Goal: Task Accomplishment & Management: Use online tool/utility

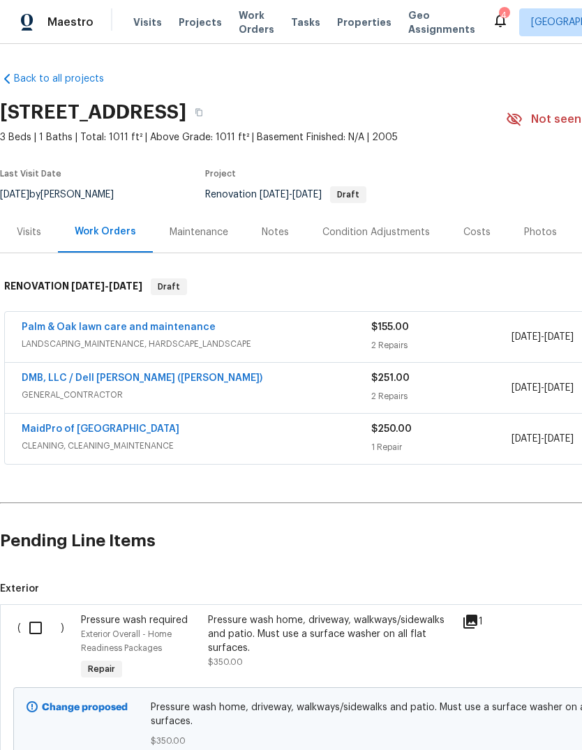
click at [38, 633] on input "checkbox" at bounding box center [41, 628] width 40 height 29
checkbox input "true"
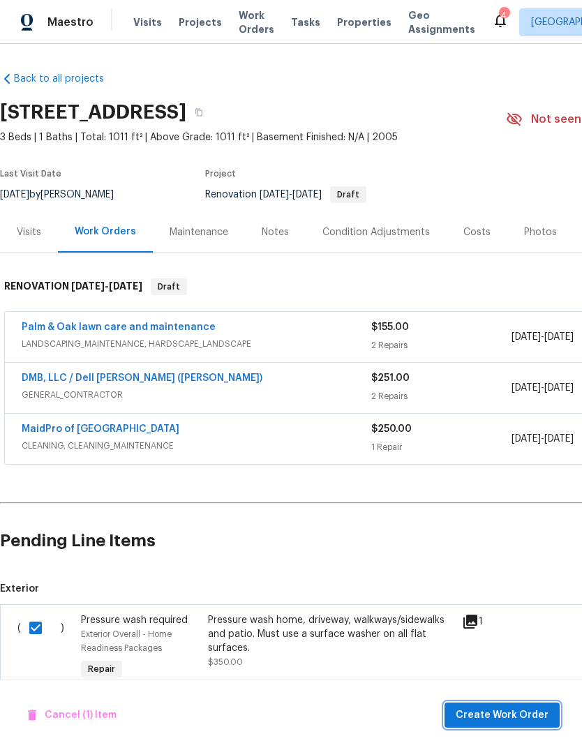
click at [518, 713] on span "Create Work Order" at bounding box center [502, 715] width 93 height 17
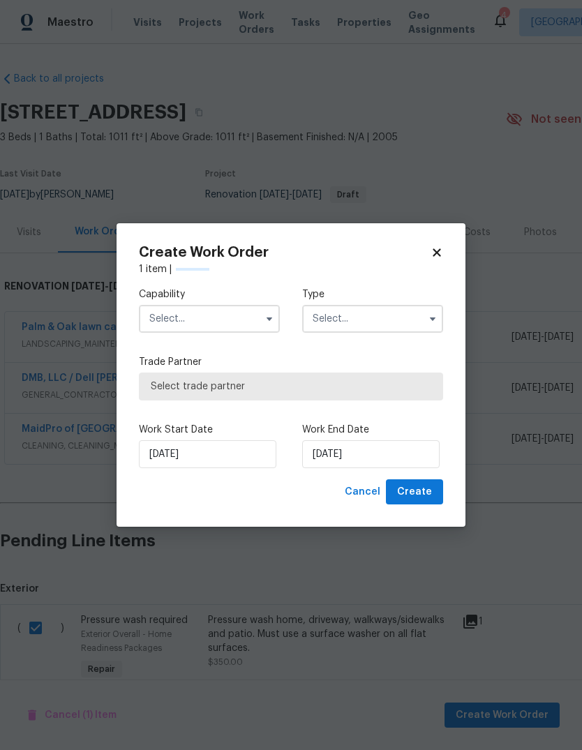
click at [256, 317] on input "text" at bounding box center [209, 319] width 141 height 28
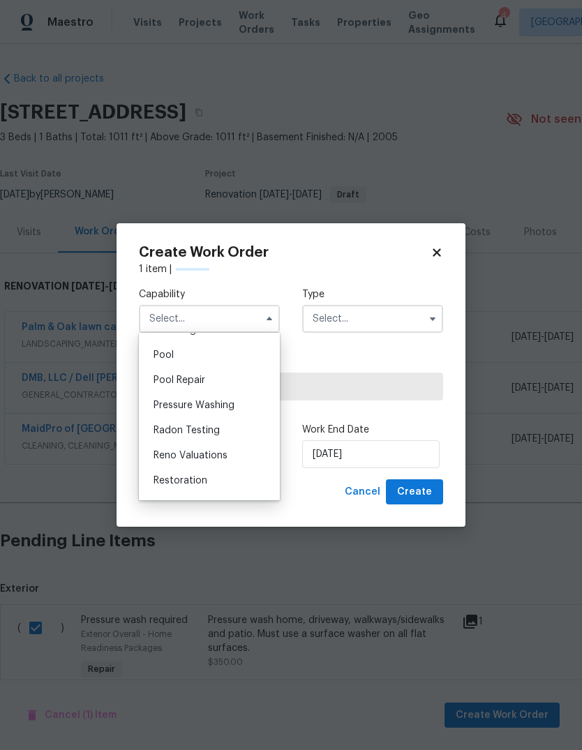
scroll to position [1264, 0]
click at [240, 408] on div "Pressure Washing" at bounding box center [209, 408] width 134 height 25
type input "Pressure Washing"
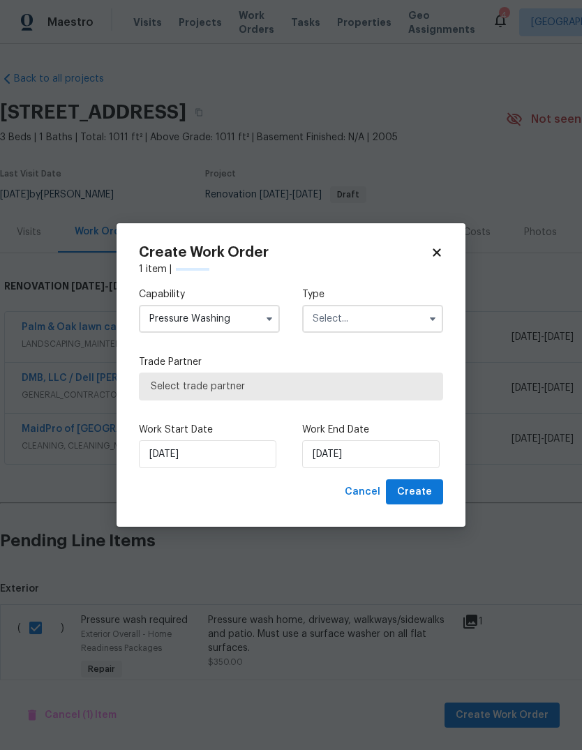
click at [420, 308] on input "text" at bounding box center [372, 319] width 141 height 28
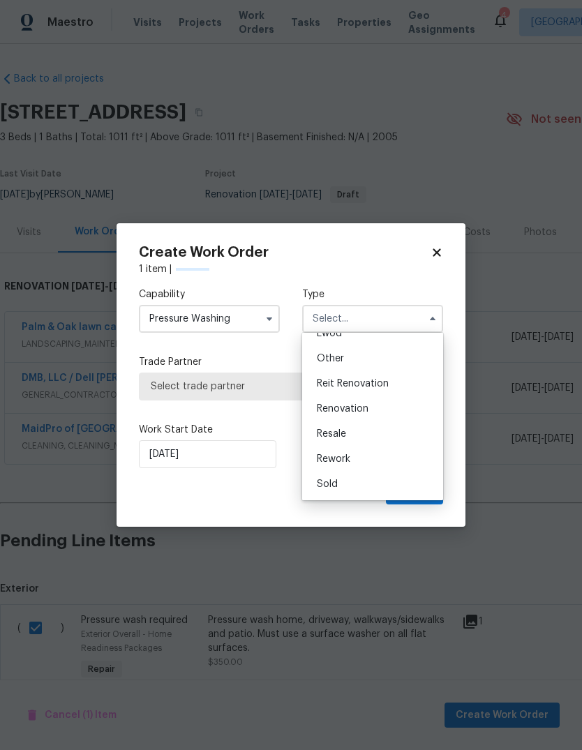
scroll to position [166, 0]
click at [400, 413] on div "Renovation" at bounding box center [373, 408] width 134 height 25
type input "Renovation"
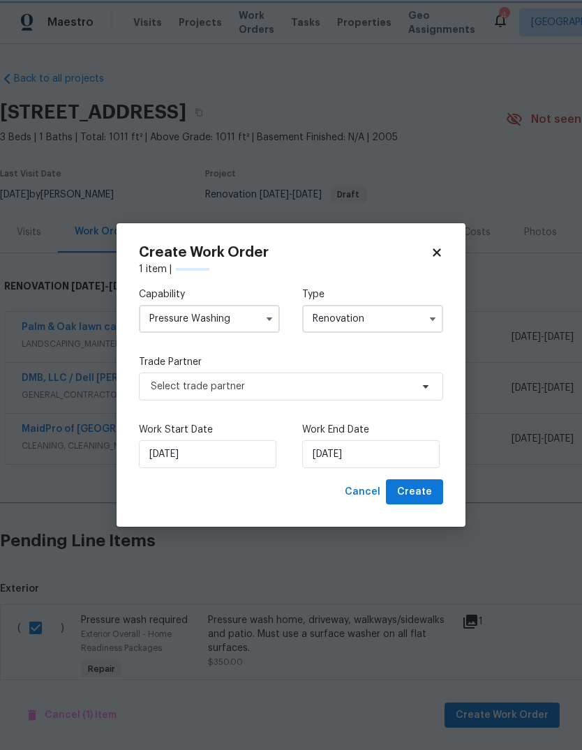
scroll to position [0, 0]
click at [426, 393] on span "Select trade partner" at bounding box center [291, 387] width 304 height 28
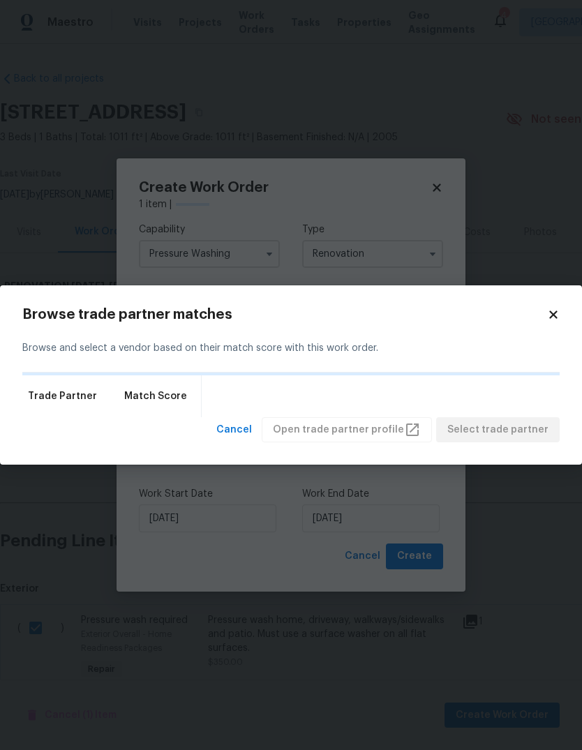
click at [545, 325] on div "Browse and select a vendor based on their match score with this work order." at bounding box center [290, 349] width 537 height 48
click at [549, 325] on div "Browse and select a vendor based on their match score with this work order." at bounding box center [290, 349] width 537 height 48
click at [558, 313] on icon at bounding box center [553, 315] width 13 height 13
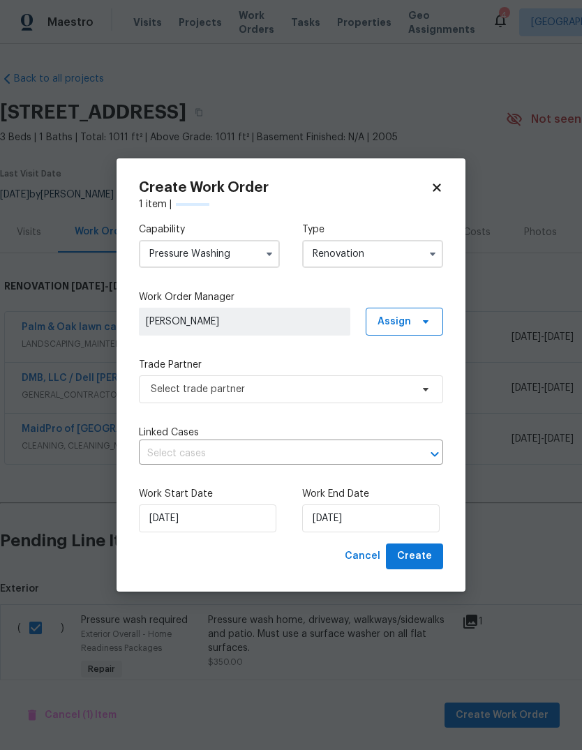
click at [433, 193] on icon at bounding box center [437, 187] width 13 height 13
checkbox input "false"
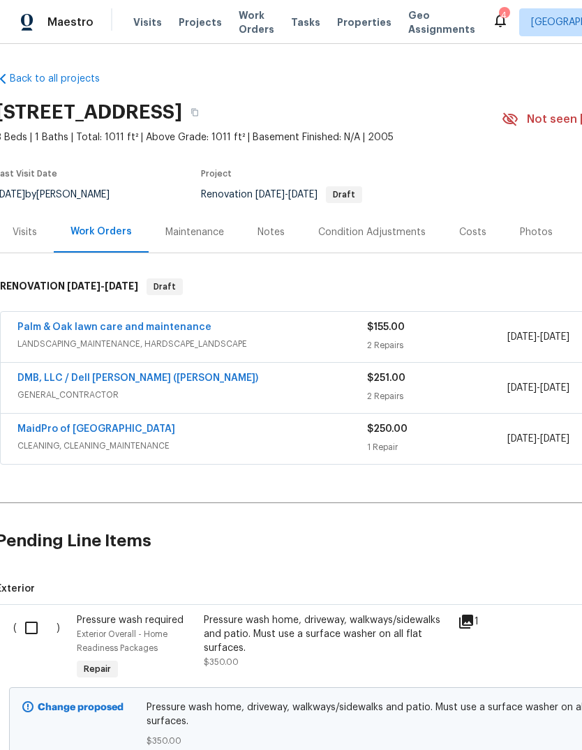
scroll to position [0, 3]
